Goal: Task Accomplishment & Management: Use online tool/utility

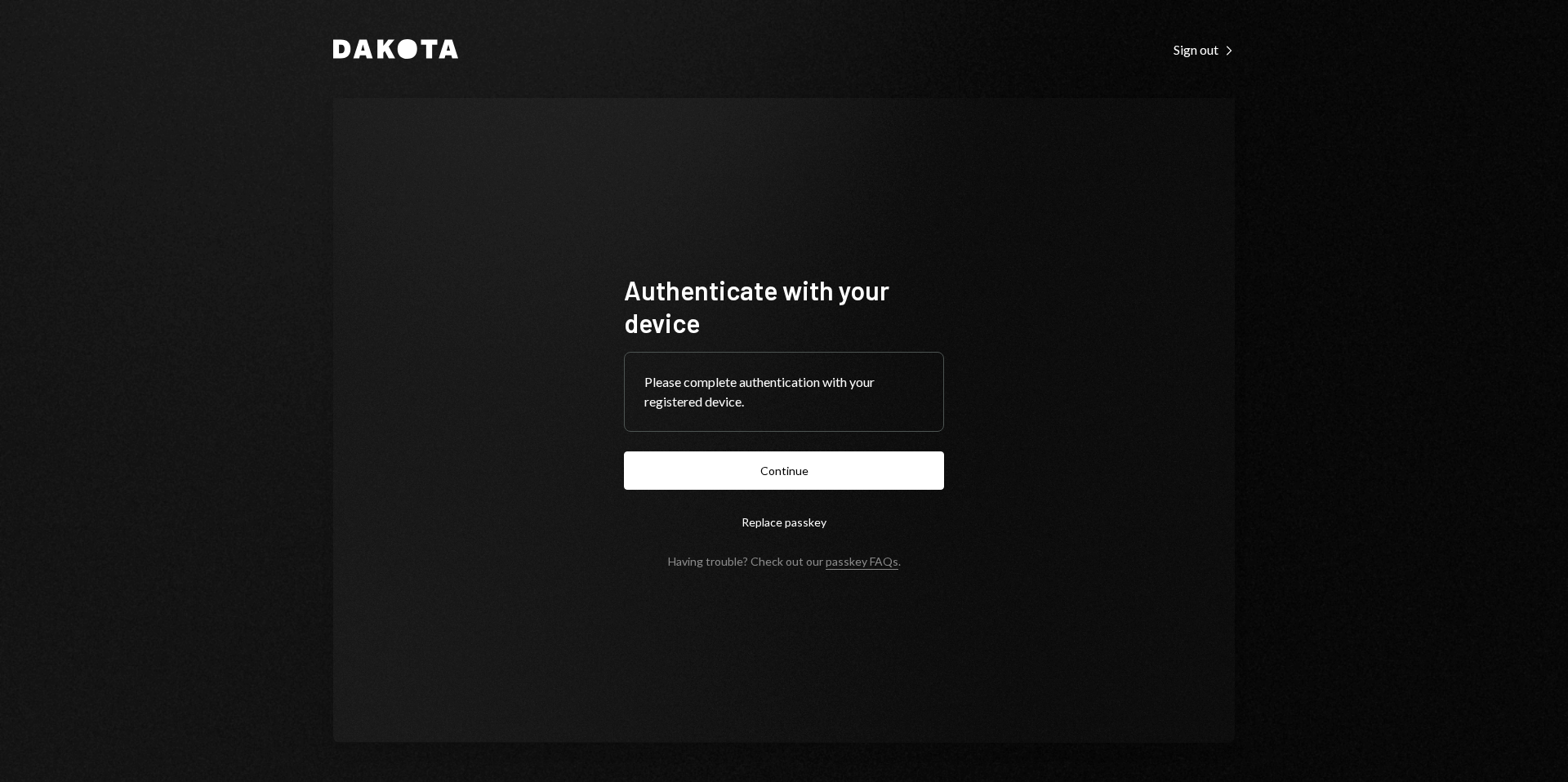
click at [891, 472] on button "Continue" at bounding box center [784, 470] width 320 height 38
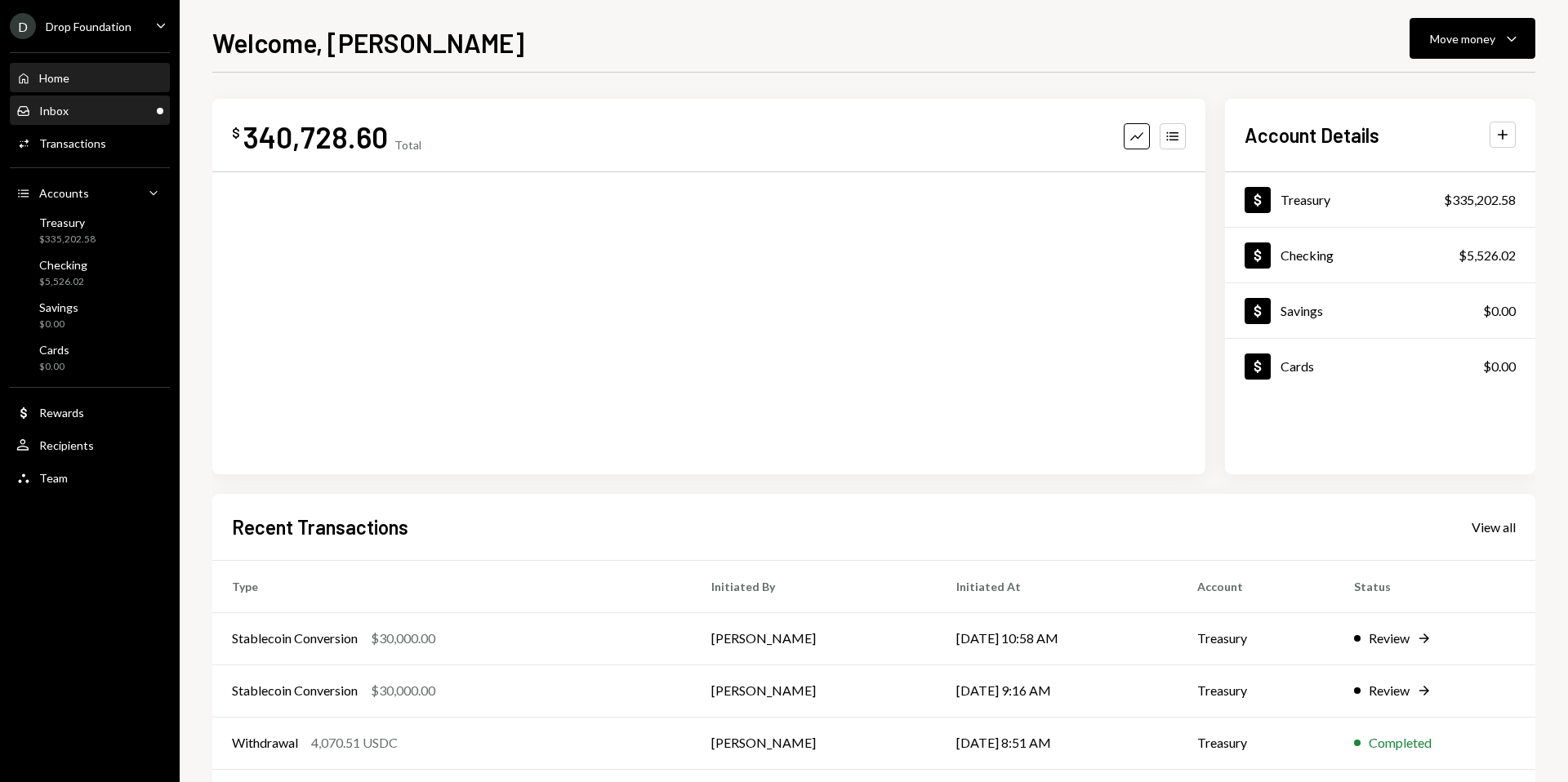
click at [66, 112] on div "Inbox" at bounding box center [54, 111] width 29 height 14
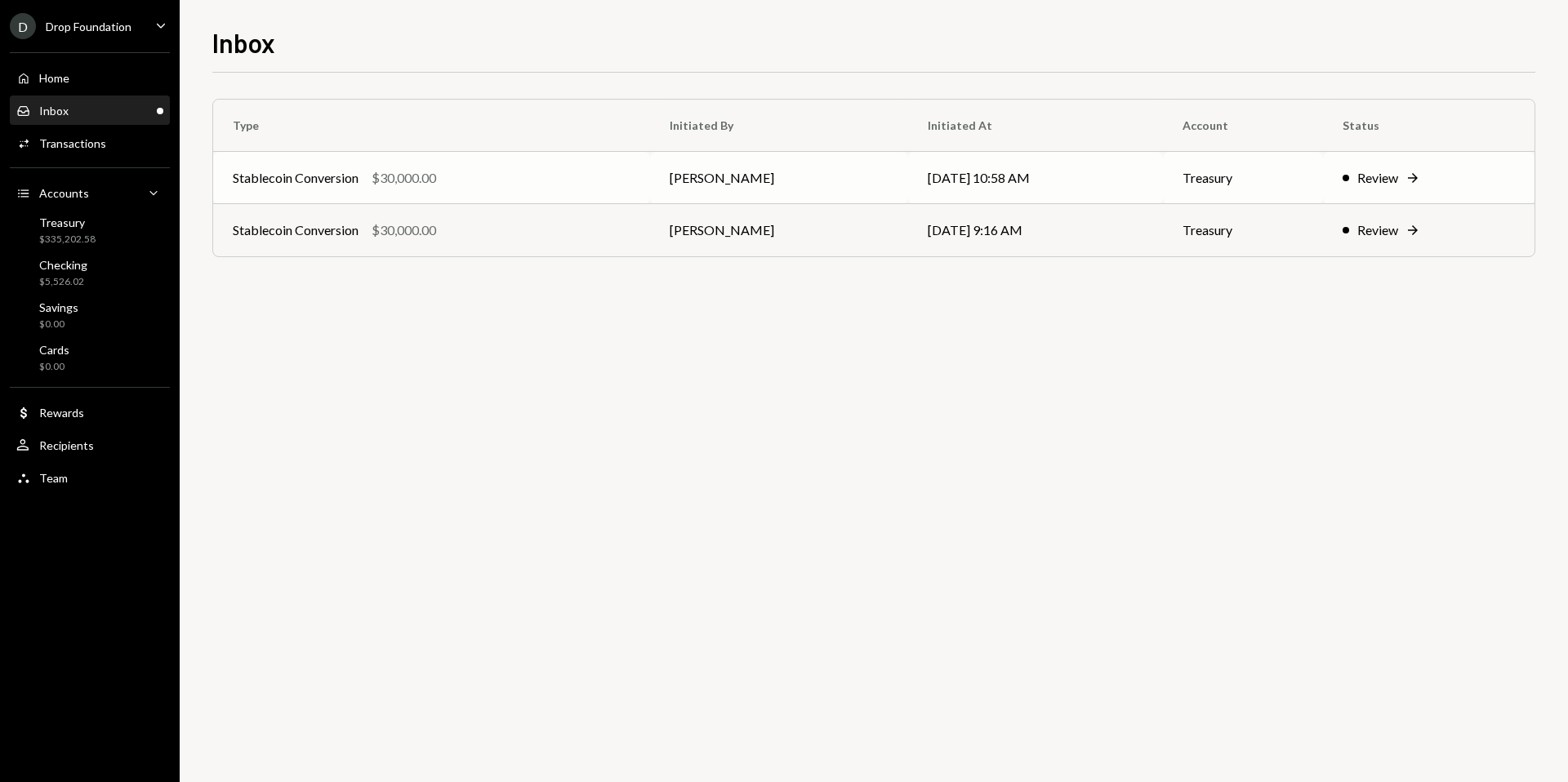
click at [1418, 176] on icon at bounding box center [1413, 178] width 10 height 10
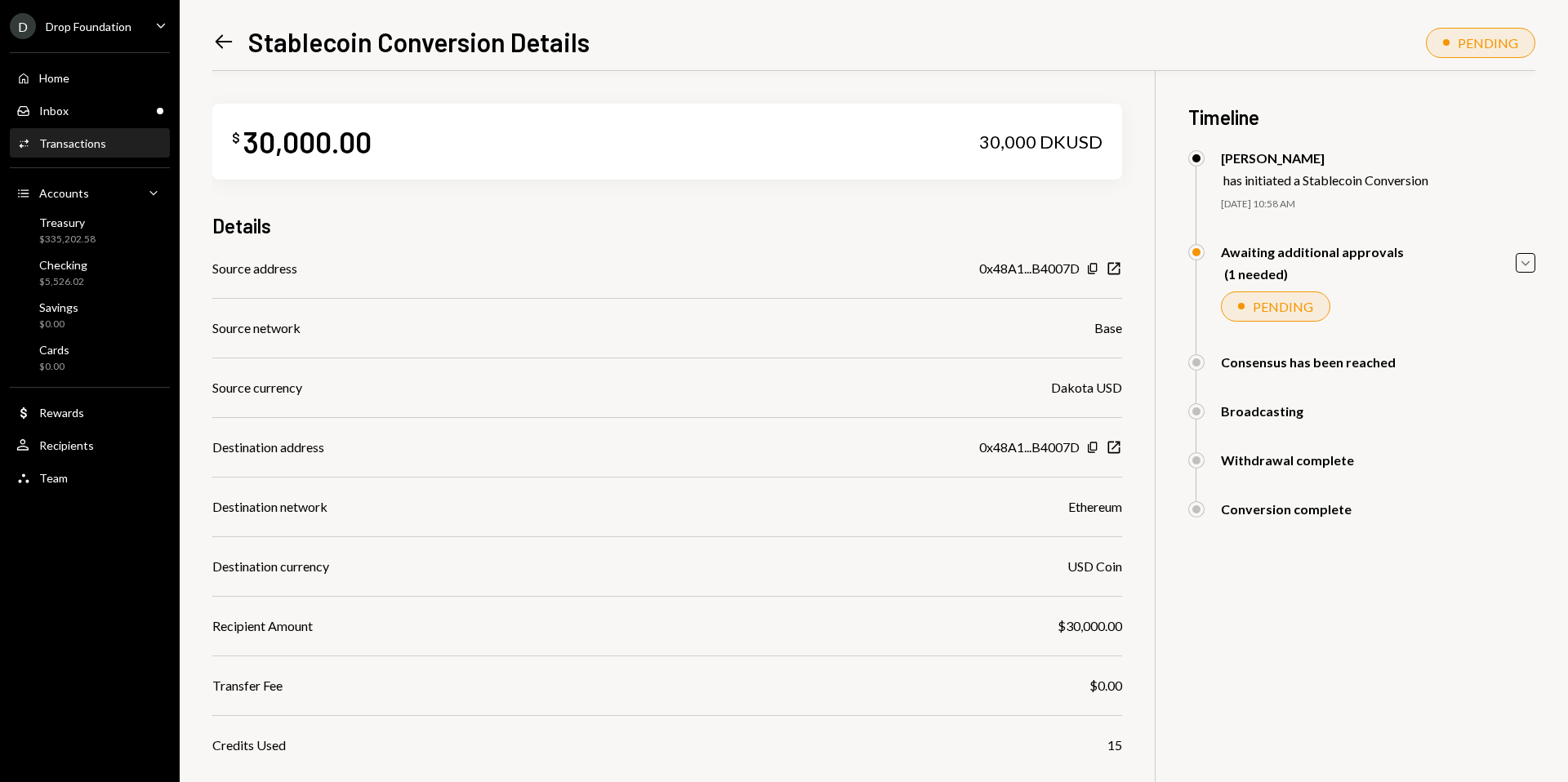
scroll to position [116, 0]
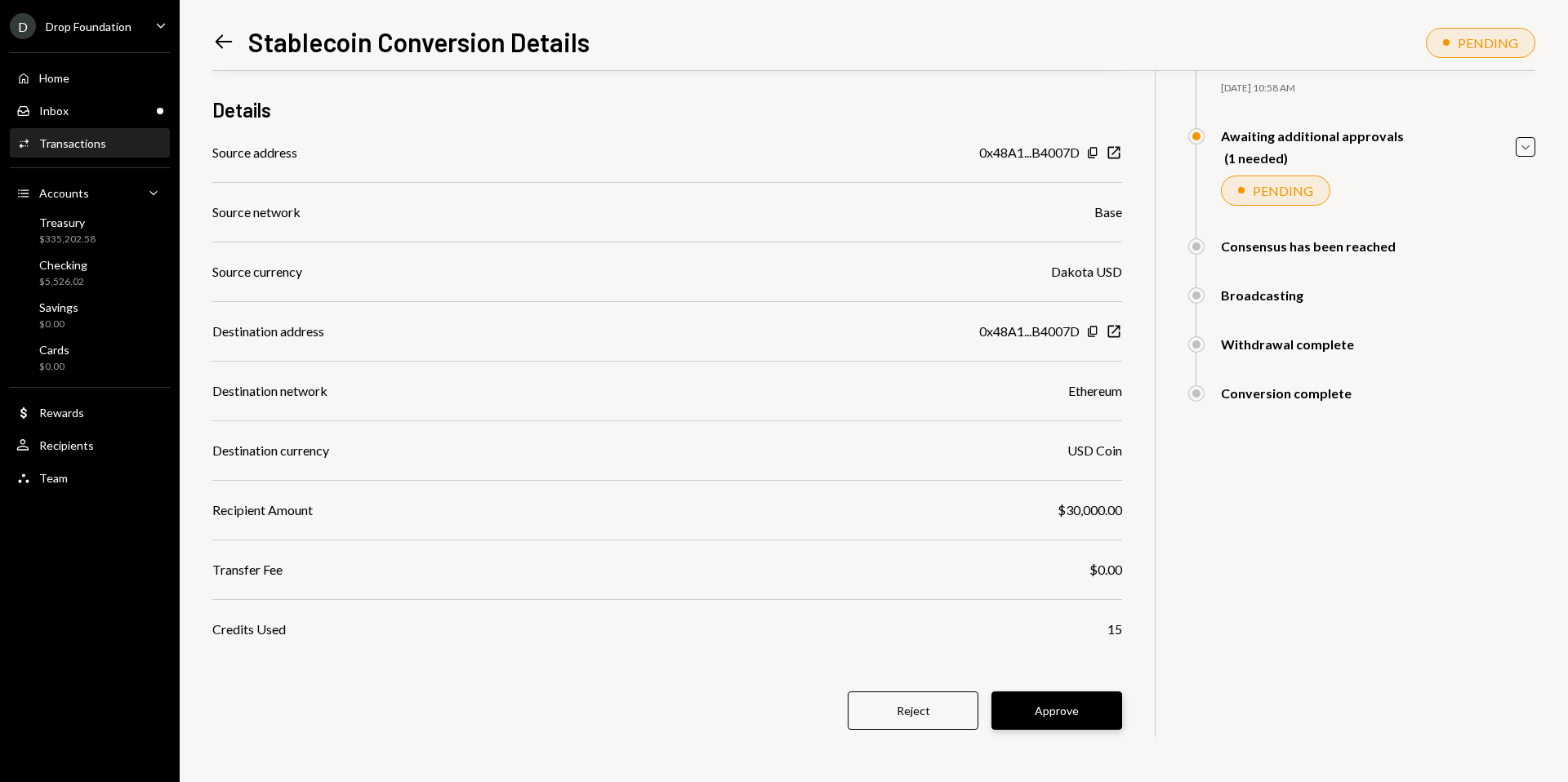
click at [1045, 706] on button "Approve" at bounding box center [1056, 711] width 131 height 38
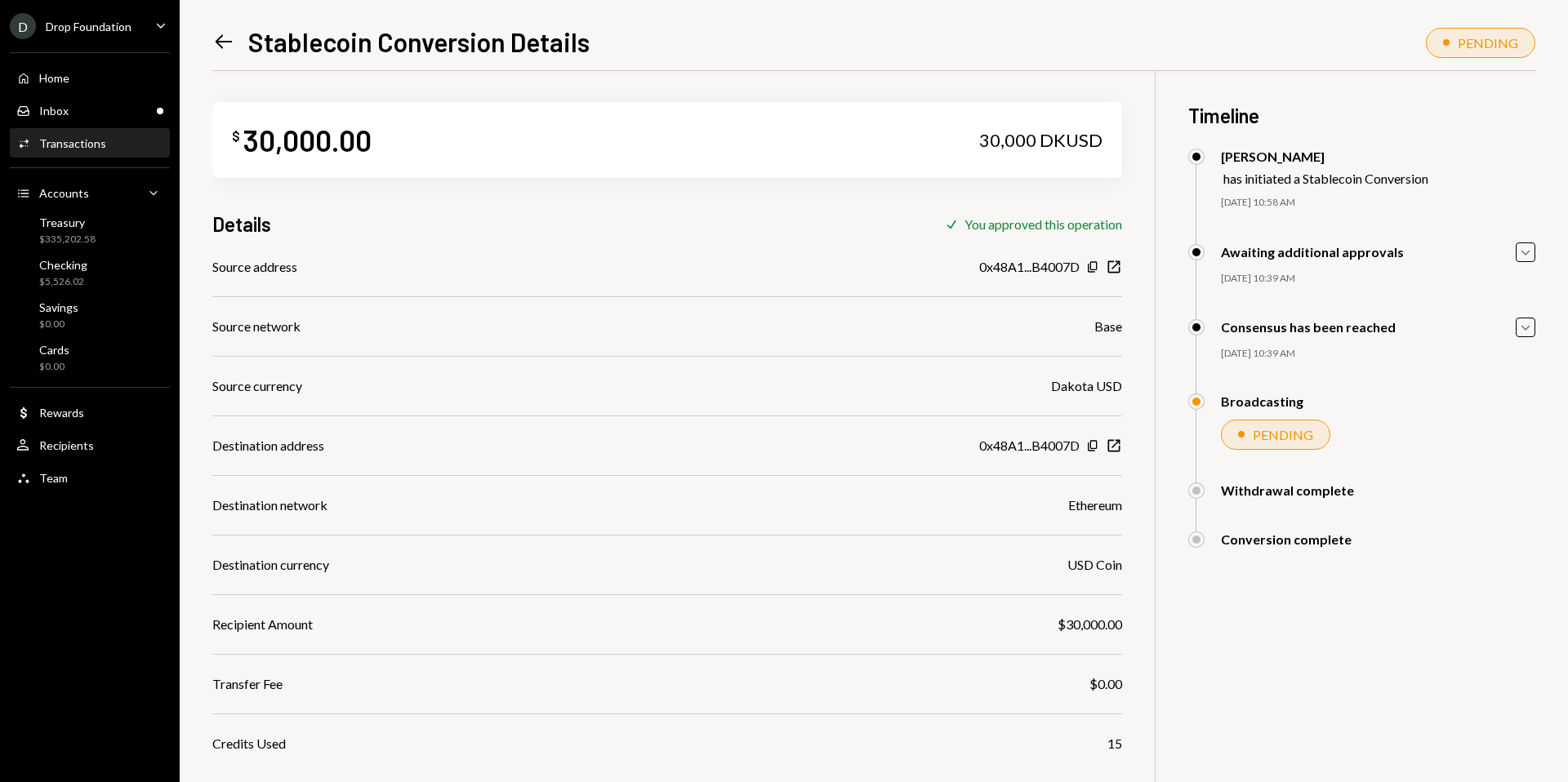
scroll to position [4, 0]
click at [233, 45] on icon "Left Arrow" at bounding box center [223, 41] width 23 height 23
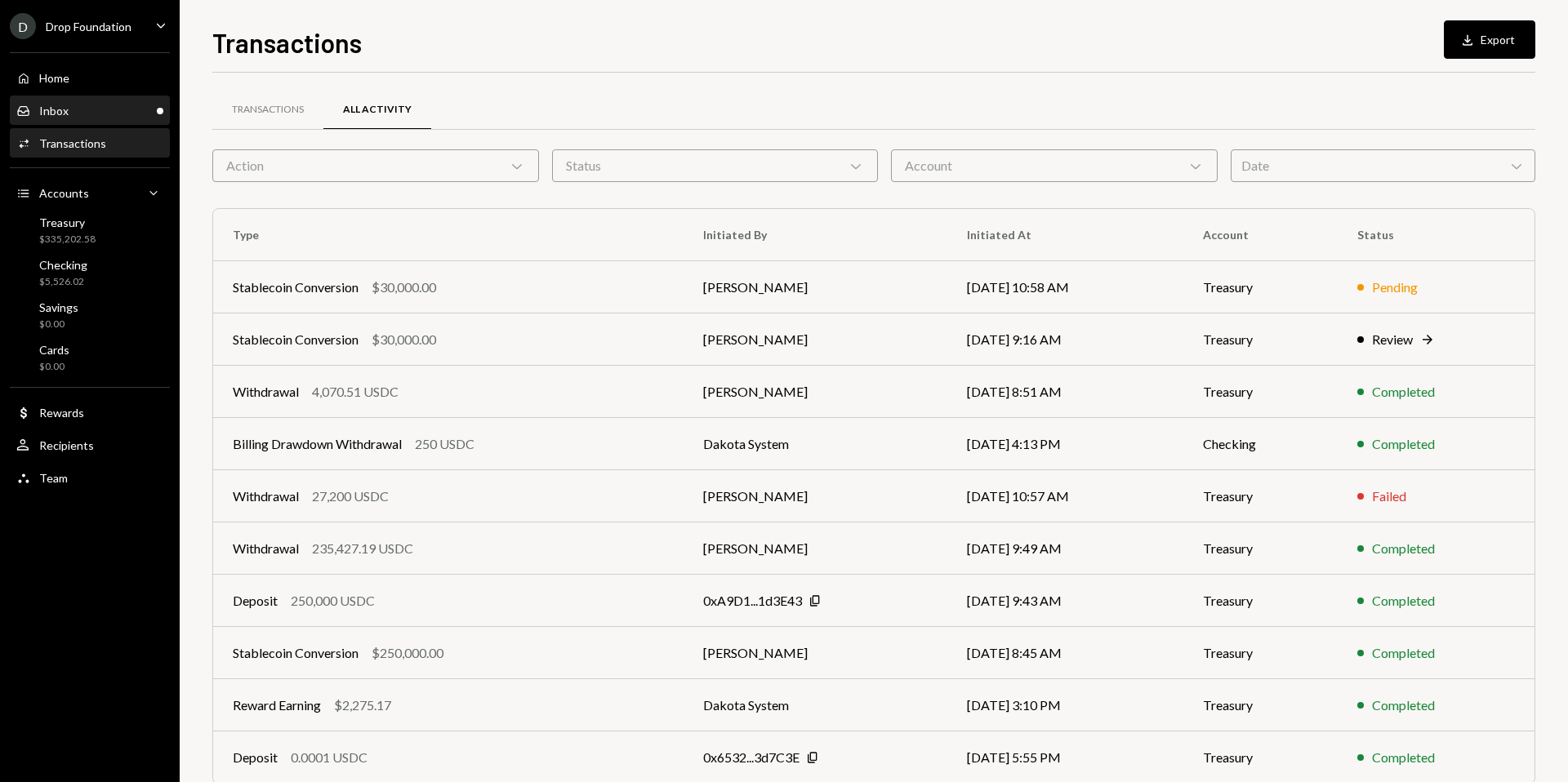
click at [120, 106] on div "Inbox Inbox" at bounding box center [90, 111] width 147 height 15
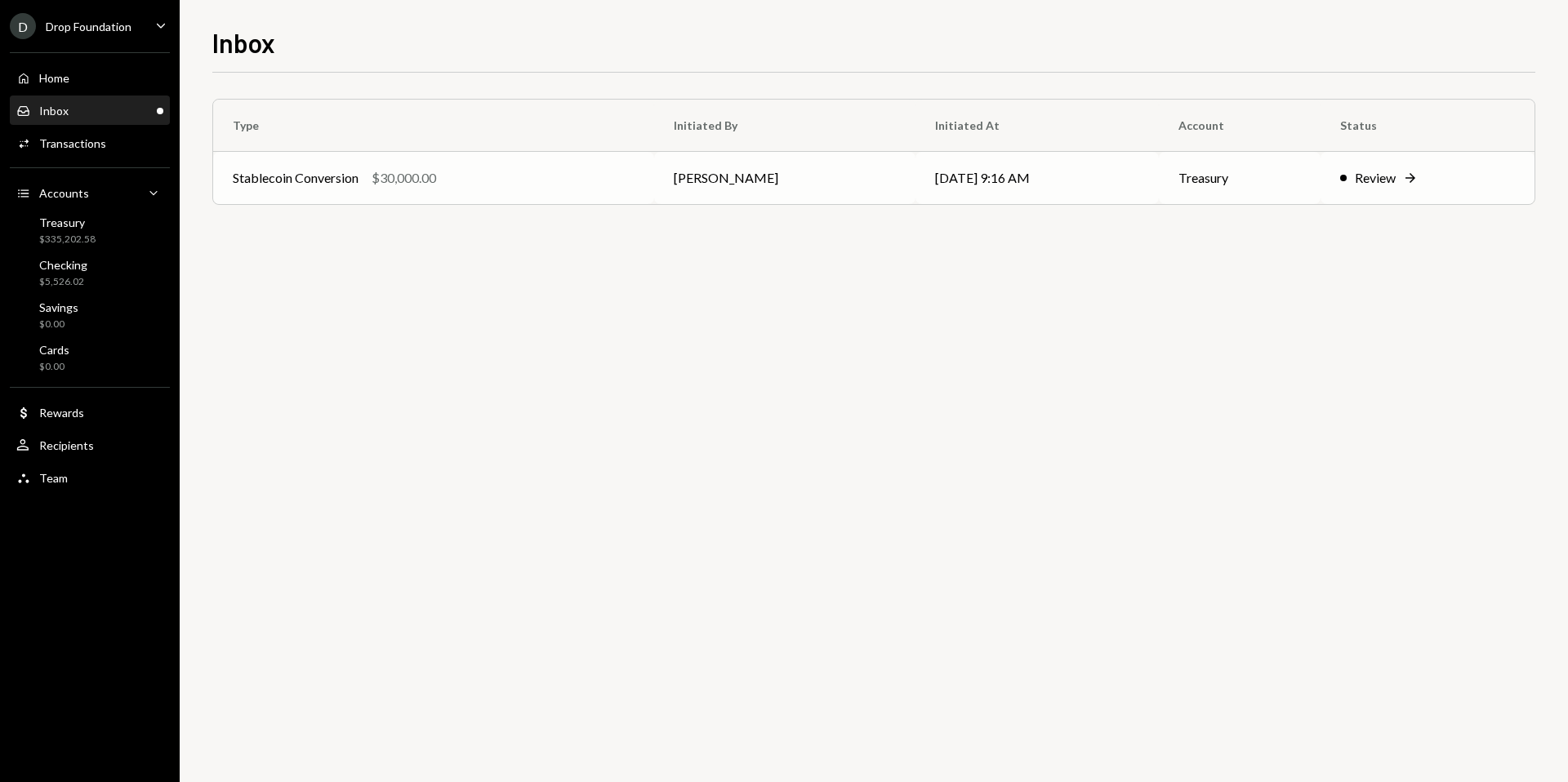
click at [1388, 175] on div "Review" at bounding box center [1375, 177] width 41 height 19
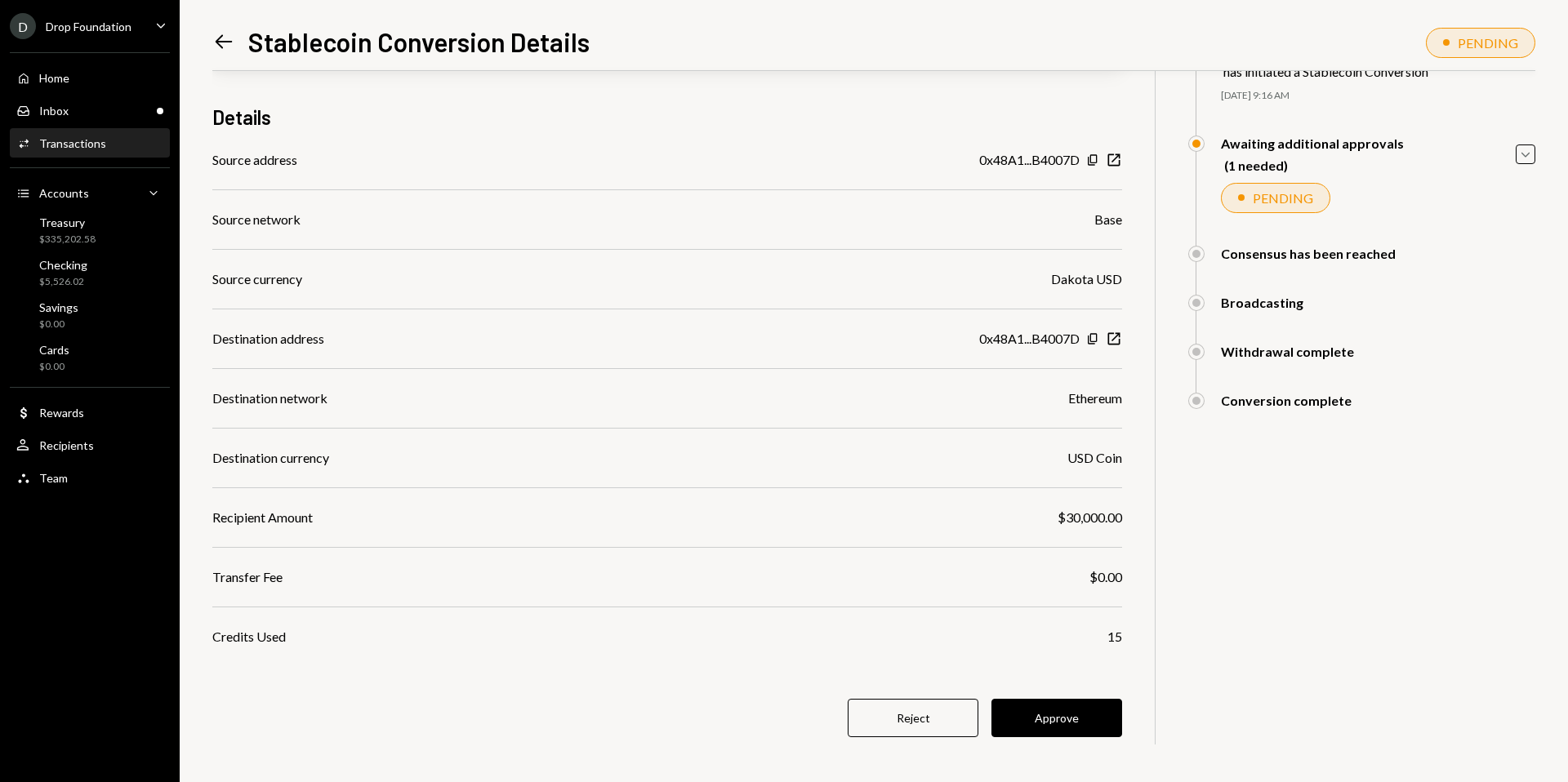
scroll to position [116, 0]
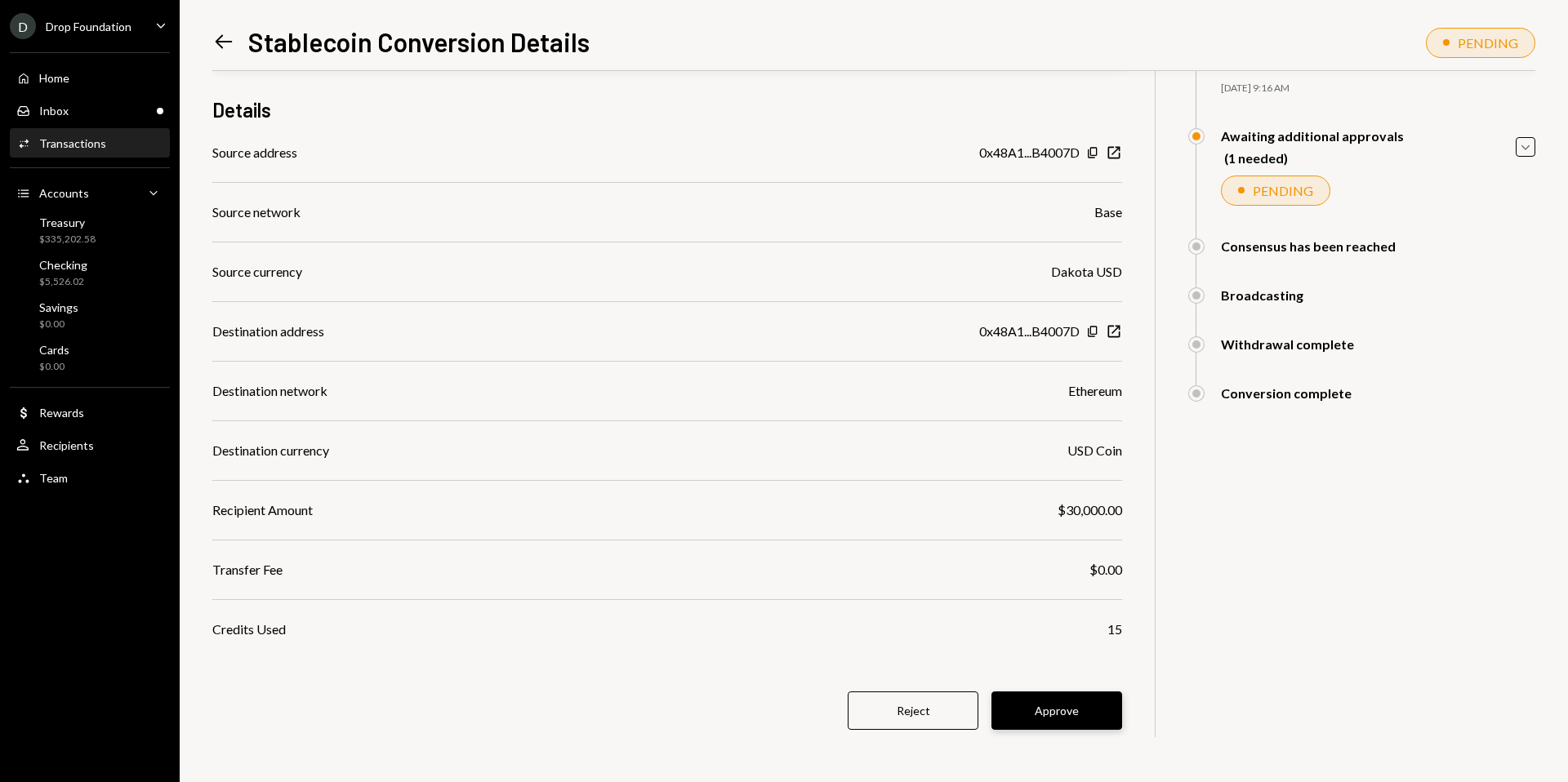
click at [1085, 725] on button "Approve" at bounding box center [1056, 711] width 131 height 38
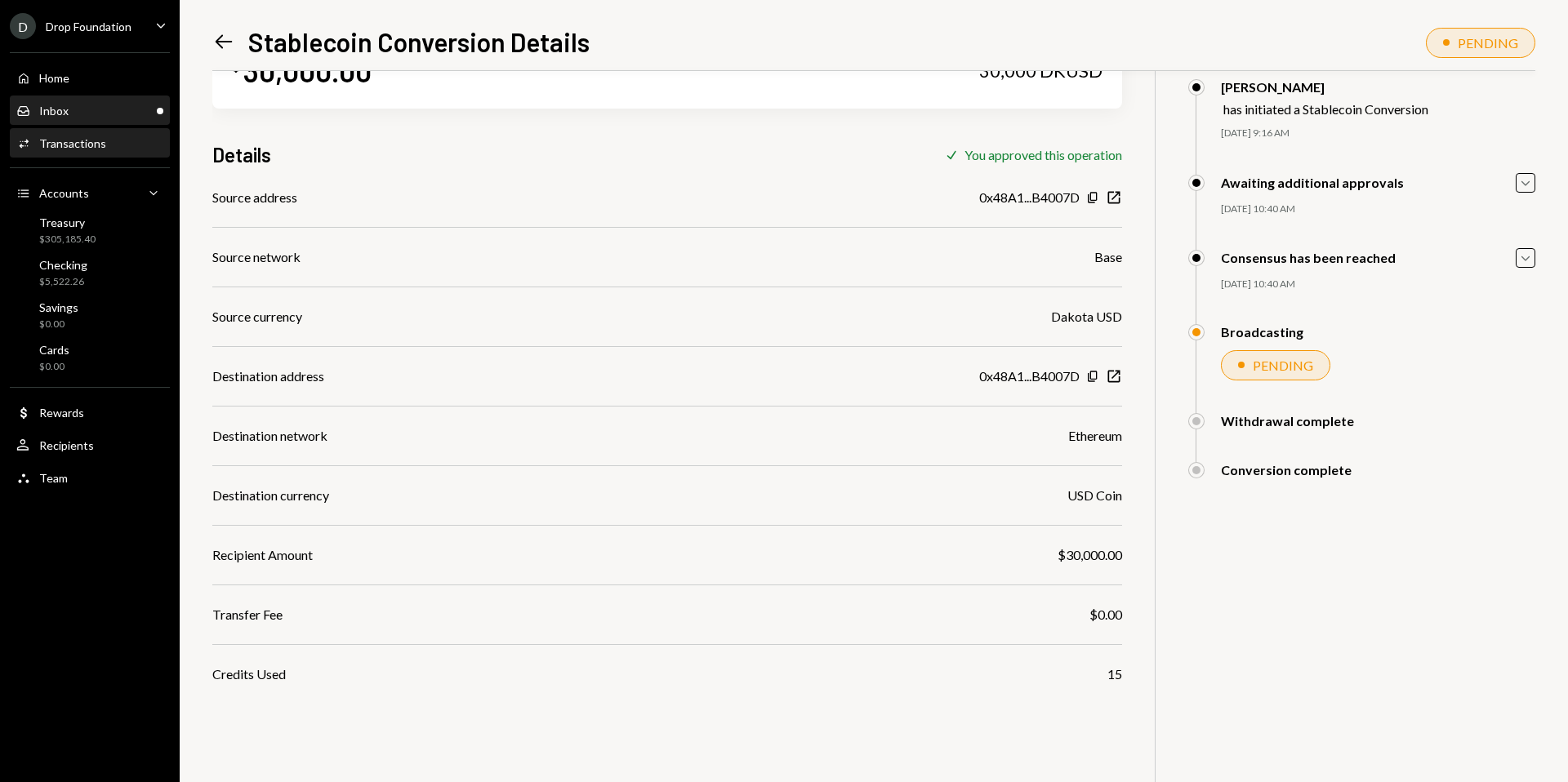
click at [79, 117] on div "Inbox Inbox" at bounding box center [90, 111] width 147 height 15
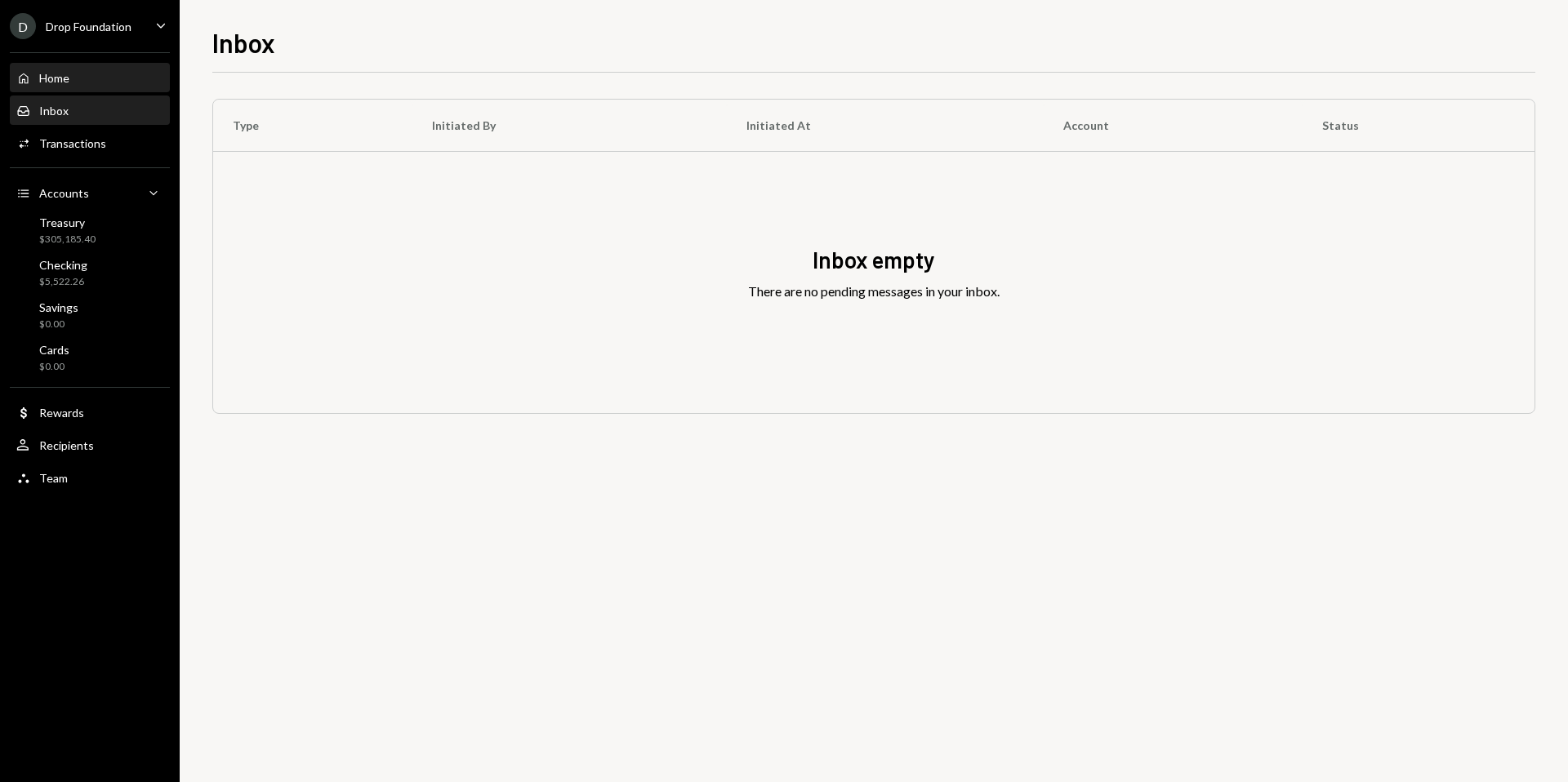
click at [79, 79] on div "Home Home" at bounding box center [90, 79] width 147 height 15
